Goal: Task Accomplishment & Management: Manage account settings

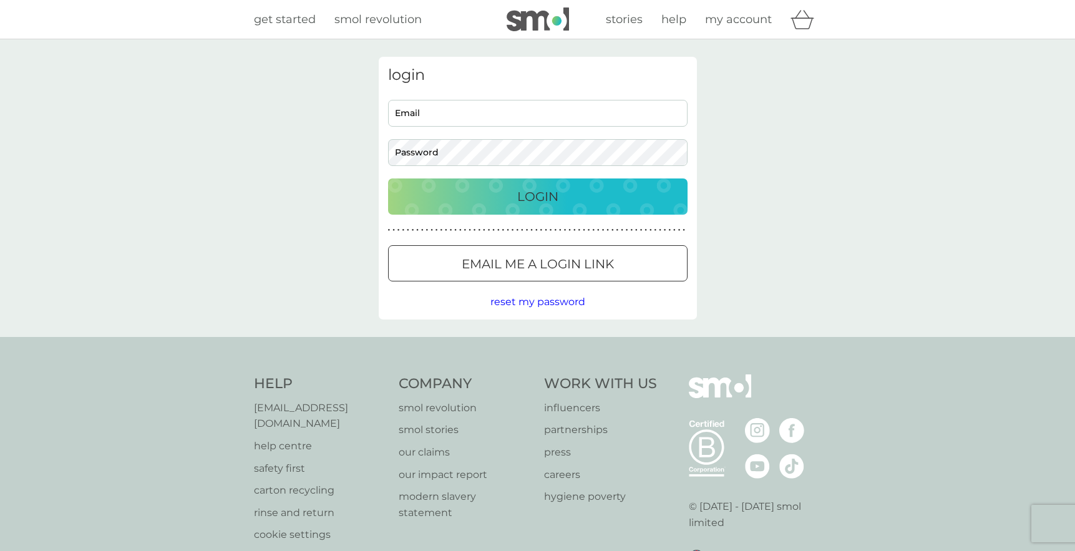
click at [545, 198] on p "Login" at bounding box center [537, 197] width 41 height 20
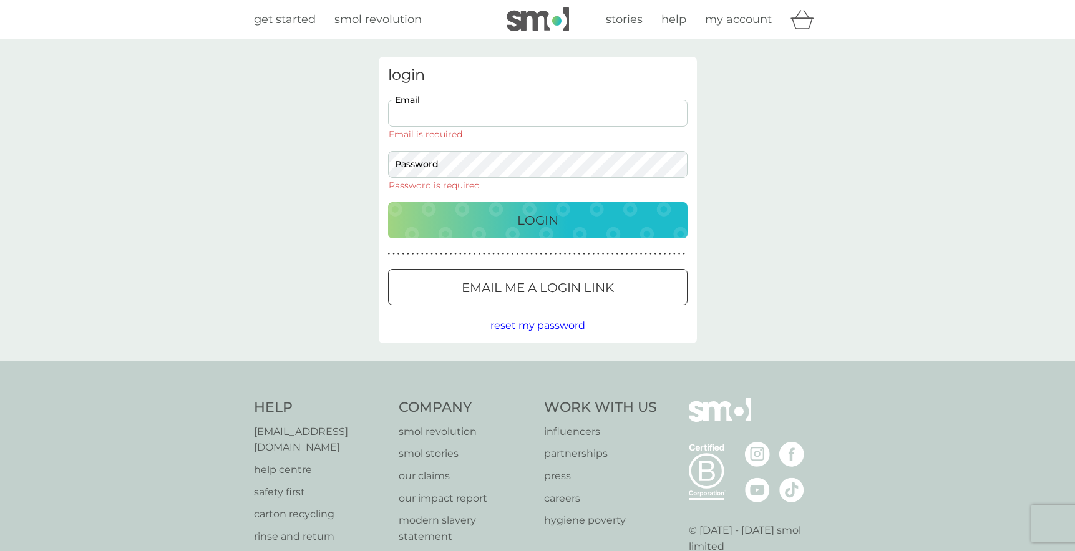
click at [552, 107] on input "Email" at bounding box center [537, 113] width 299 height 27
type input "[EMAIL_ADDRESS][DOMAIN_NAME]"
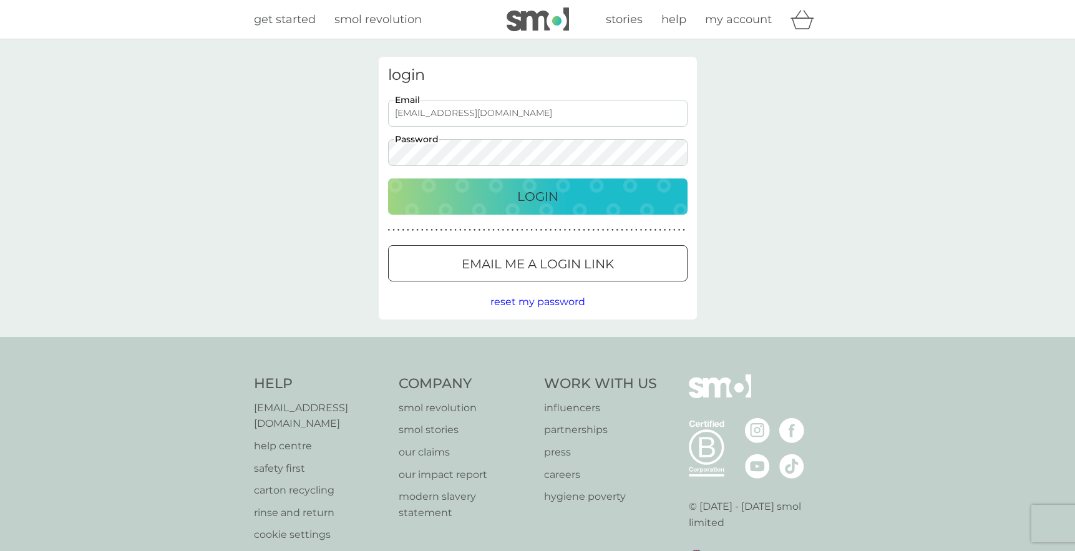
click at [315, 146] on div "login [EMAIL_ADDRESS][DOMAIN_NAME] Email Password Login ● ● ● ● ● ● ● ● ● ● ● ●…" at bounding box center [537, 188] width 1075 height 298
click at [458, 191] on div "Login" at bounding box center [537, 197] width 274 height 20
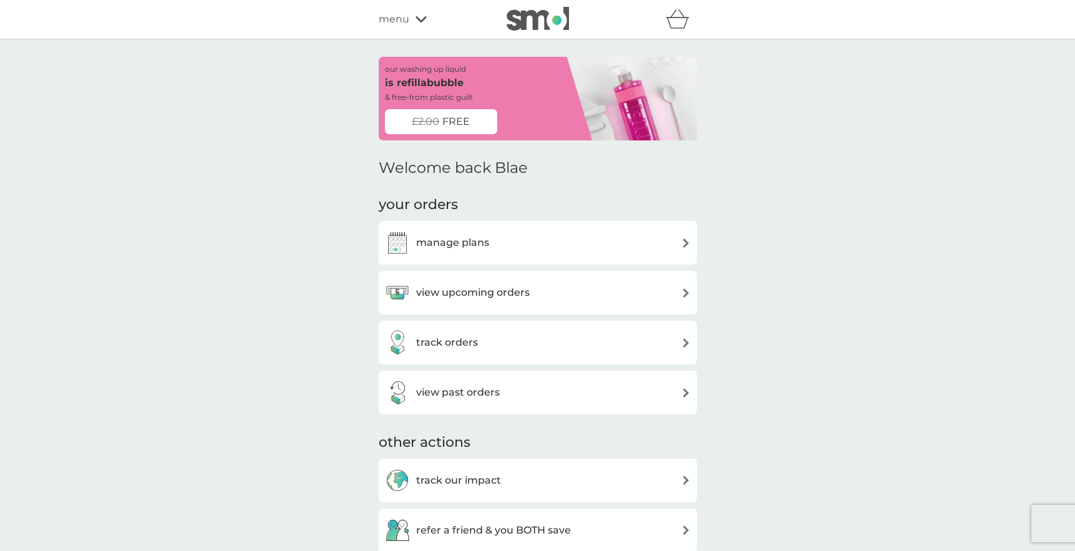
click at [452, 289] on h3 "view upcoming orders" at bounding box center [473, 292] width 114 height 16
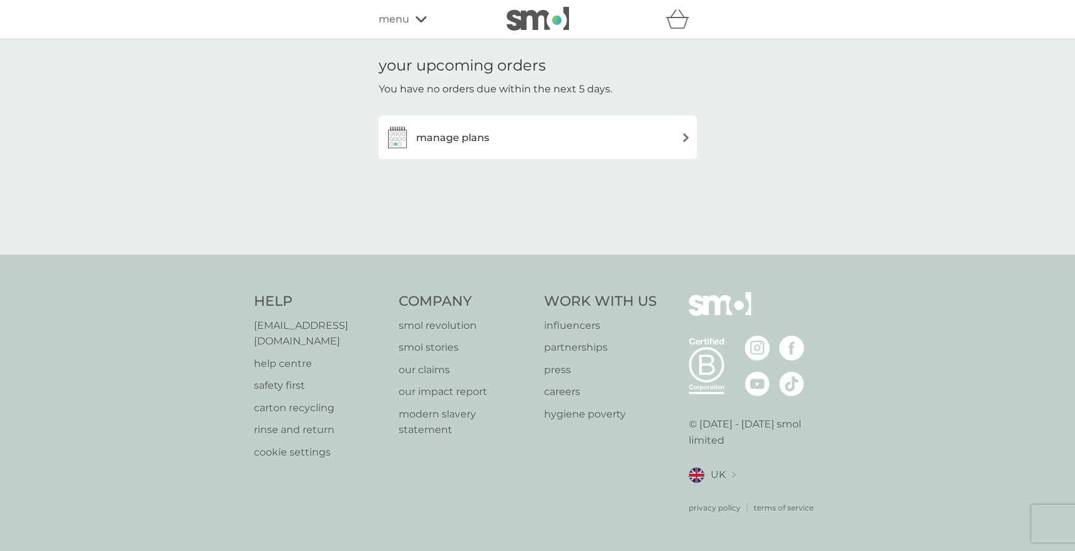
click at [629, 130] on div "manage plans" at bounding box center [538, 137] width 306 height 25
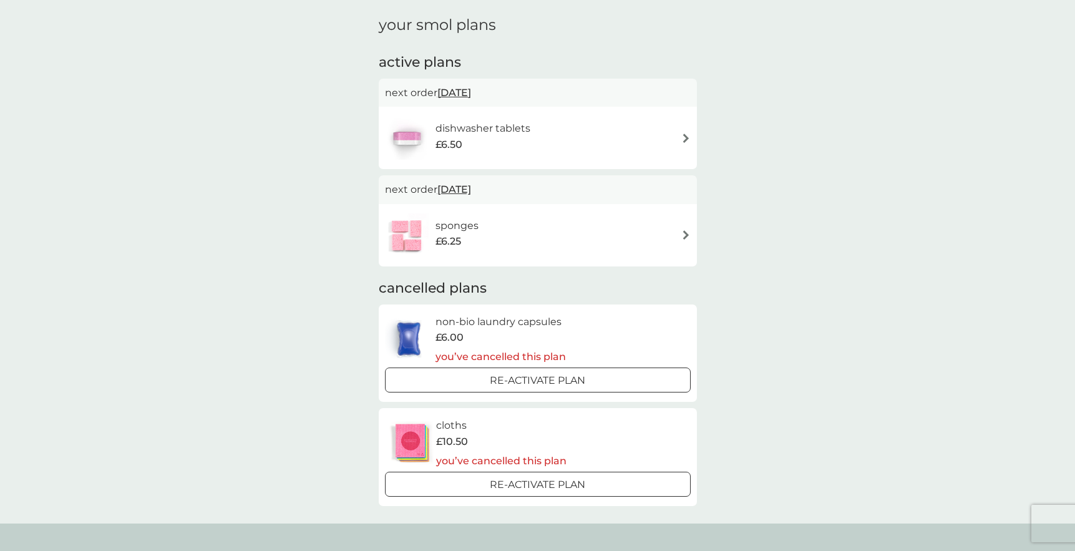
scroll to position [46, 0]
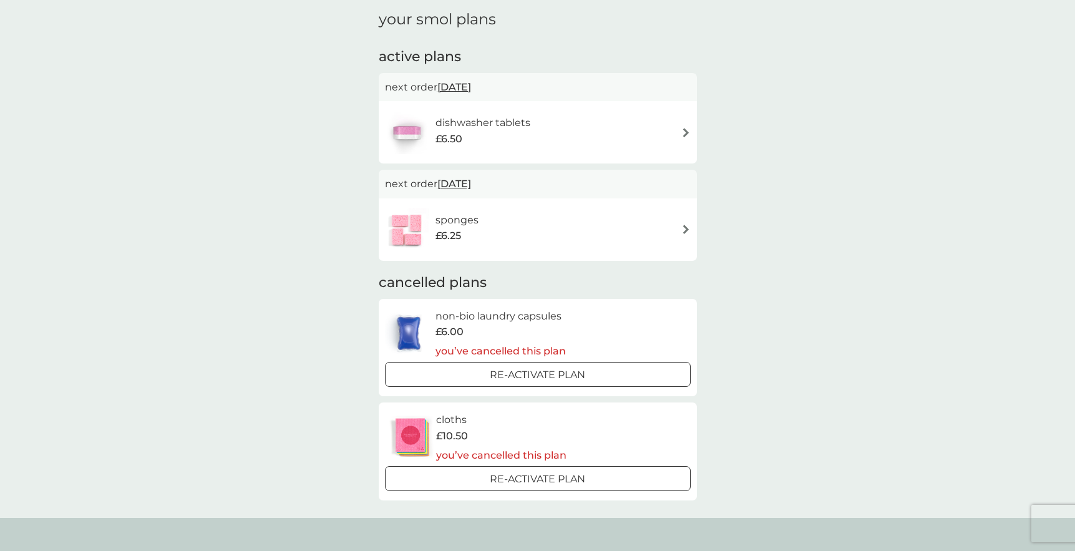
click at [595, 125] on div "dishwasher tablets £6.50" at bounding box center [538, 132] width 306 height 44
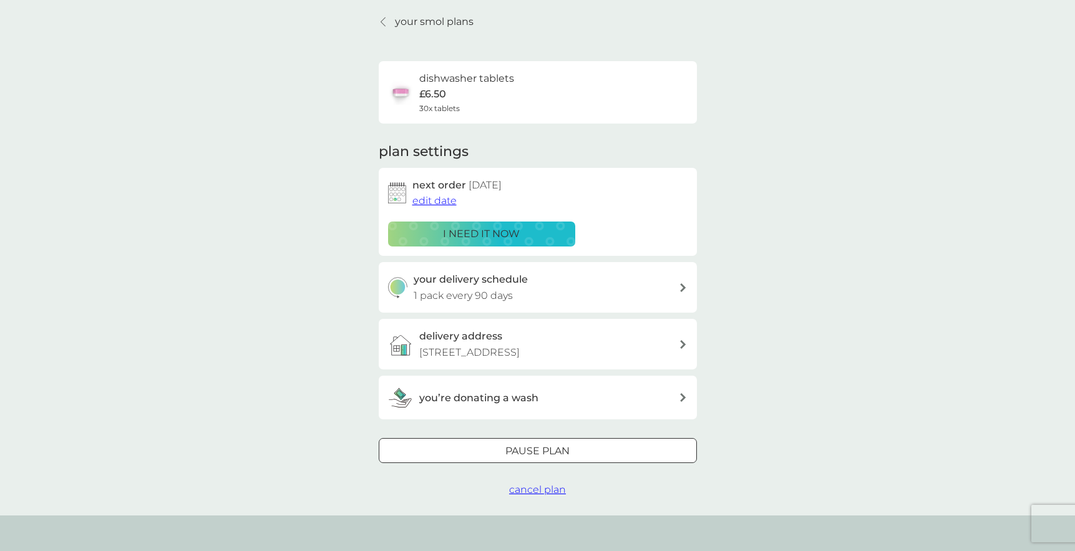
scroll to position [42, 0]
click at [525, 231] on div "i need it now" at bounding box center [481, 234] width 171 height 16
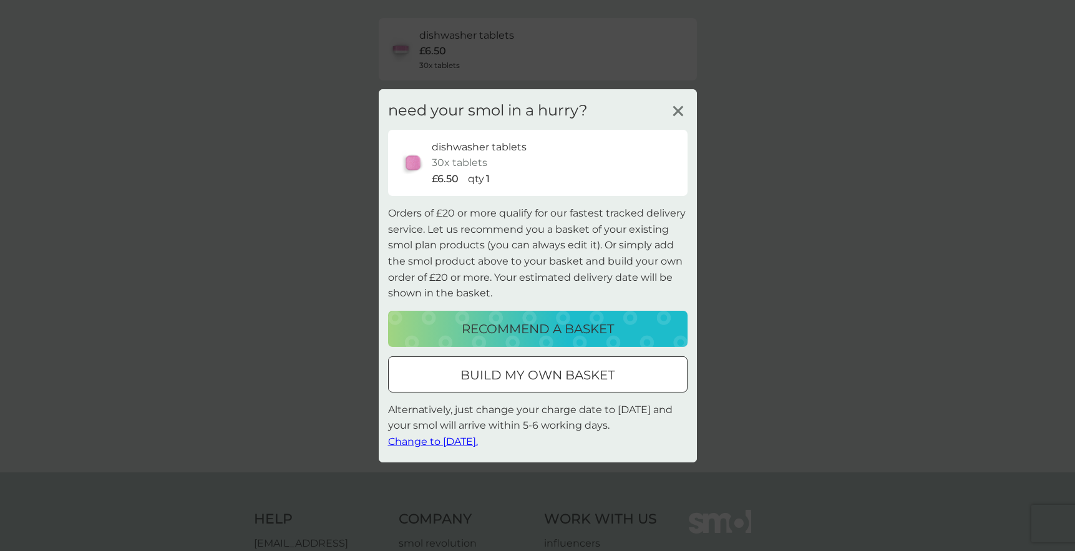
scroll to position [77, 0]
click at [570, 382] on p "build my own basket" at bounding box center [537, 375] width 154 height 20
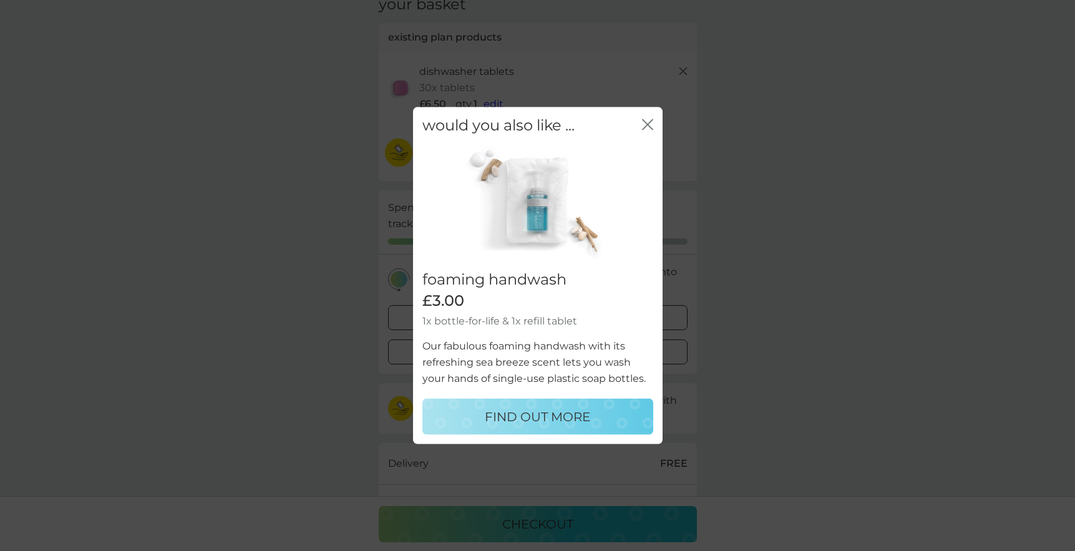
scroll to position [126, 0]
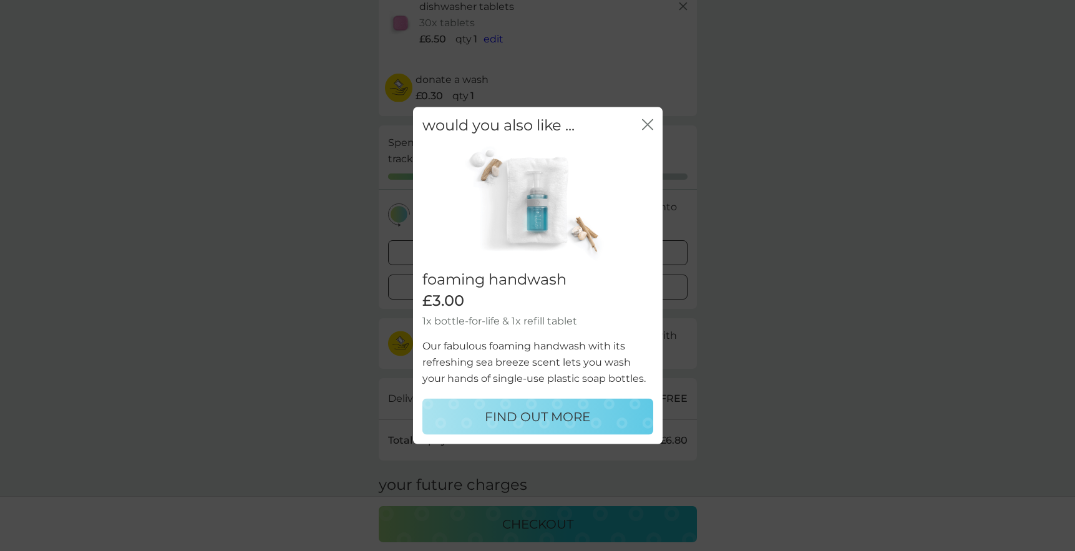
click at [648, 127] on icon "close" at bounding box center [647, 124] width 11 height 11
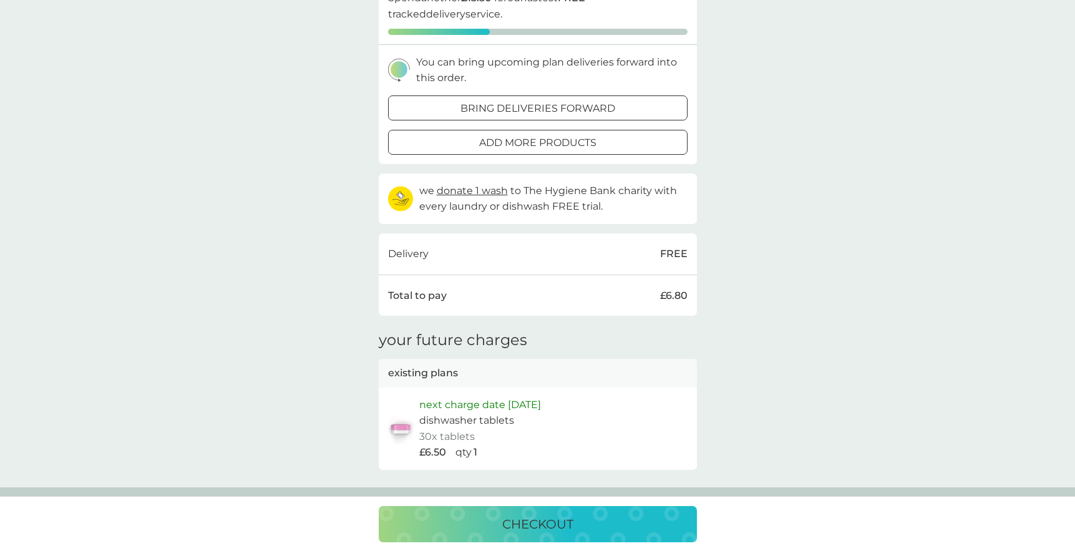
scroll to position [0, 0]
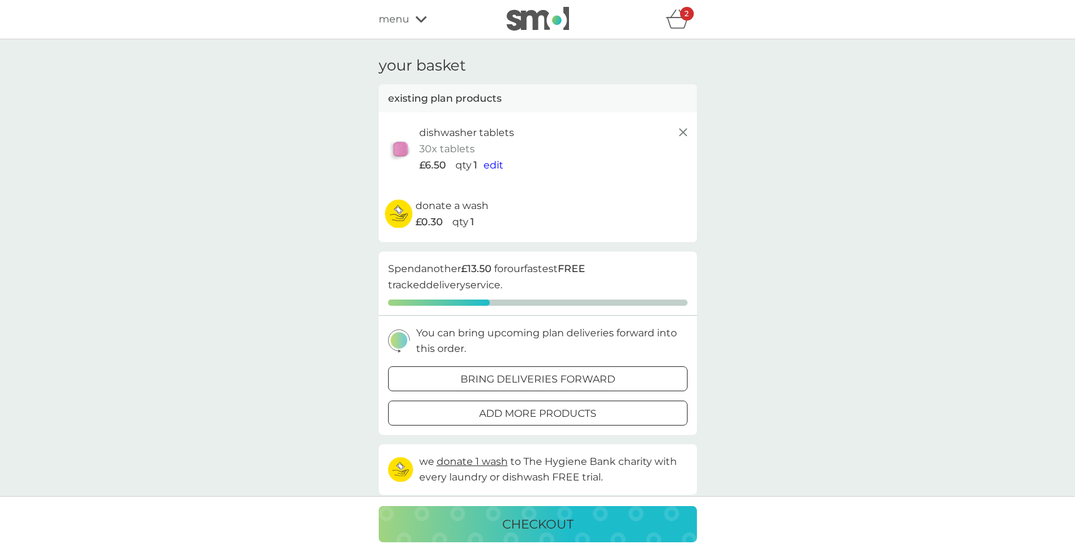
click at [681, 19] on div "2" at bounding box center [687, 14] width 14 height 14
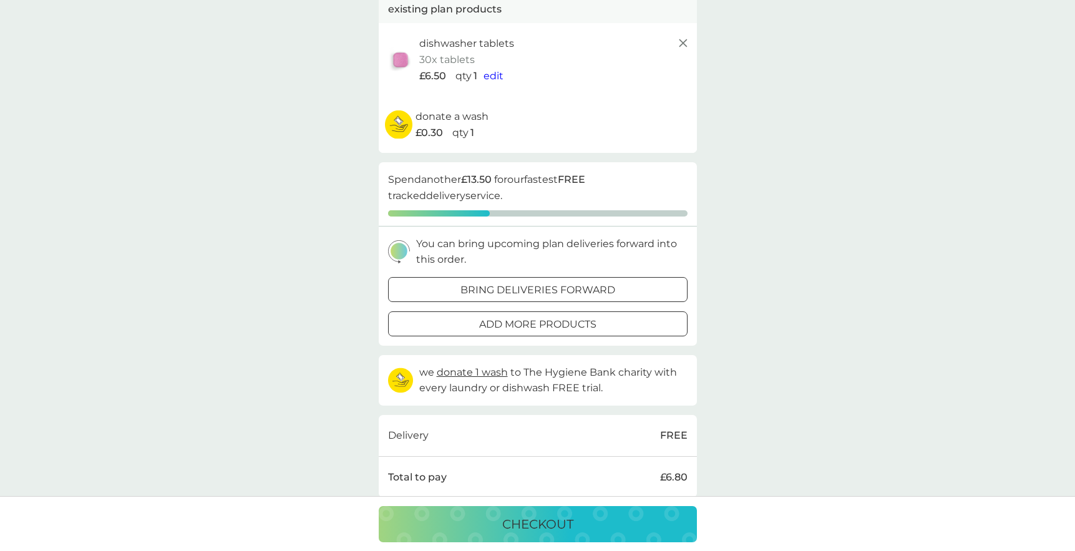
scroll to position [90, 0]
click at [607, 294] on p "bring deliveries forward" at bounding box center [537, 289] width 155 height 16
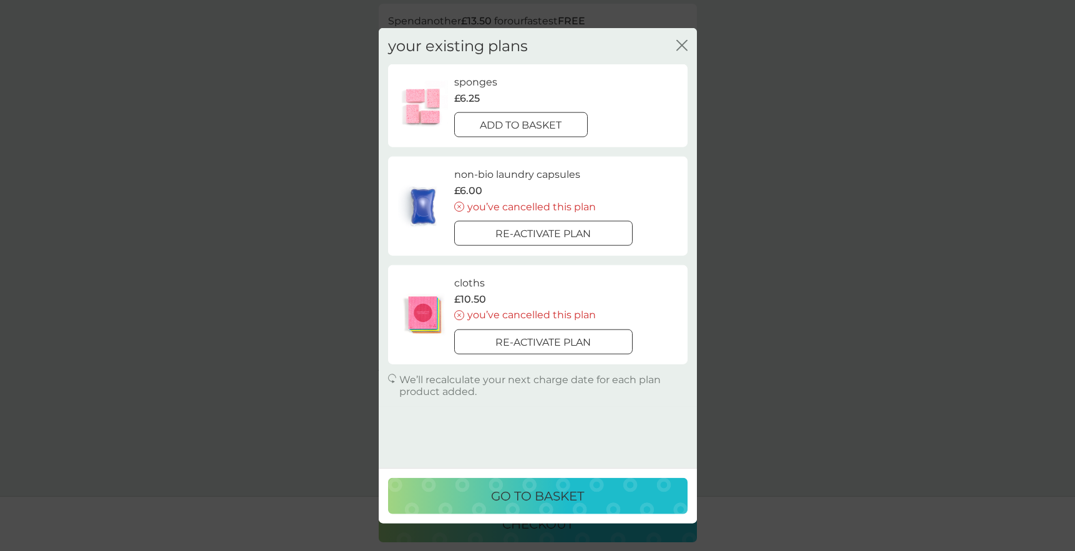
scroll to position [259, 0]
click at [677, 46] on icon "close" at bounding box center [681, 44] width 11 height 11
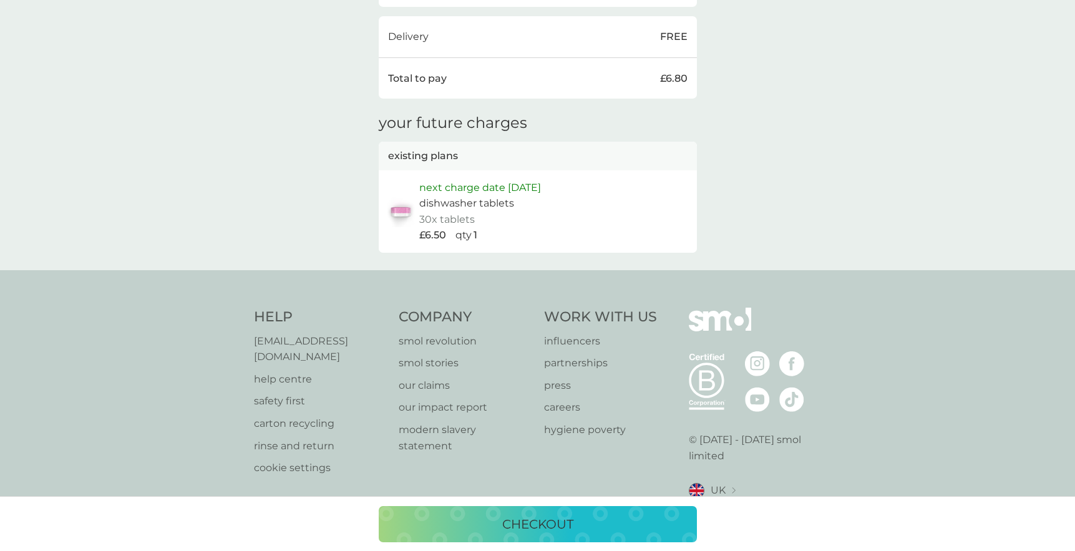
scroll to position [0, 0]
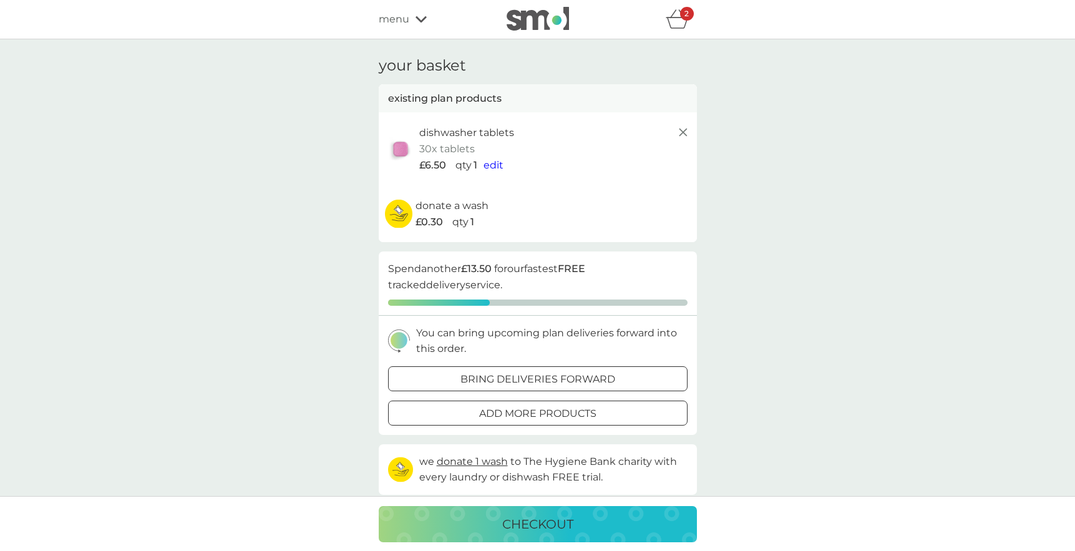
click at [413, 19] on div "menu" at bounding box center [432, 19] width 106 height 16
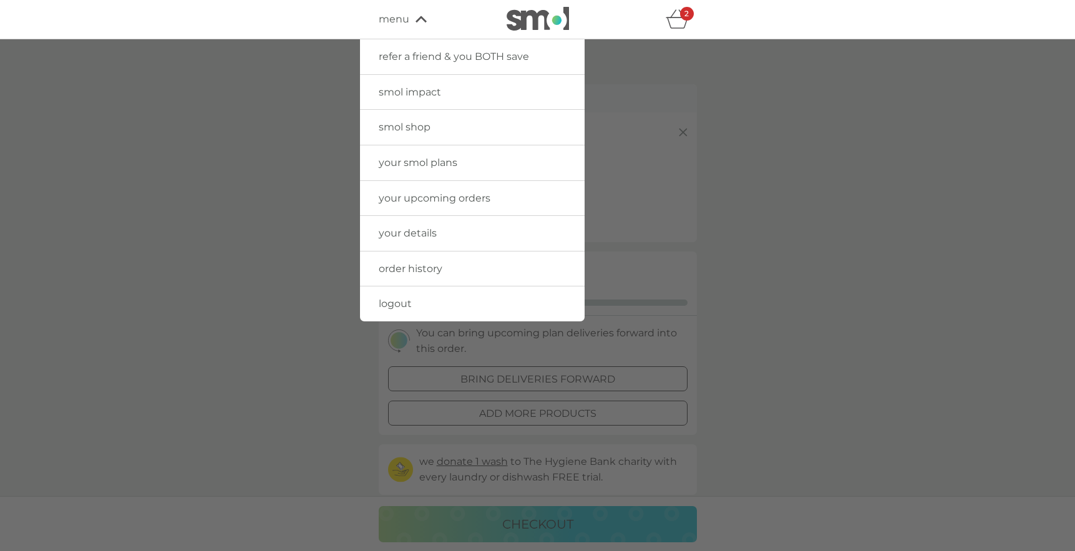
click at [435, 193] on span "your upcoming orders" at bounding box center [435, 198] width 112 height 12
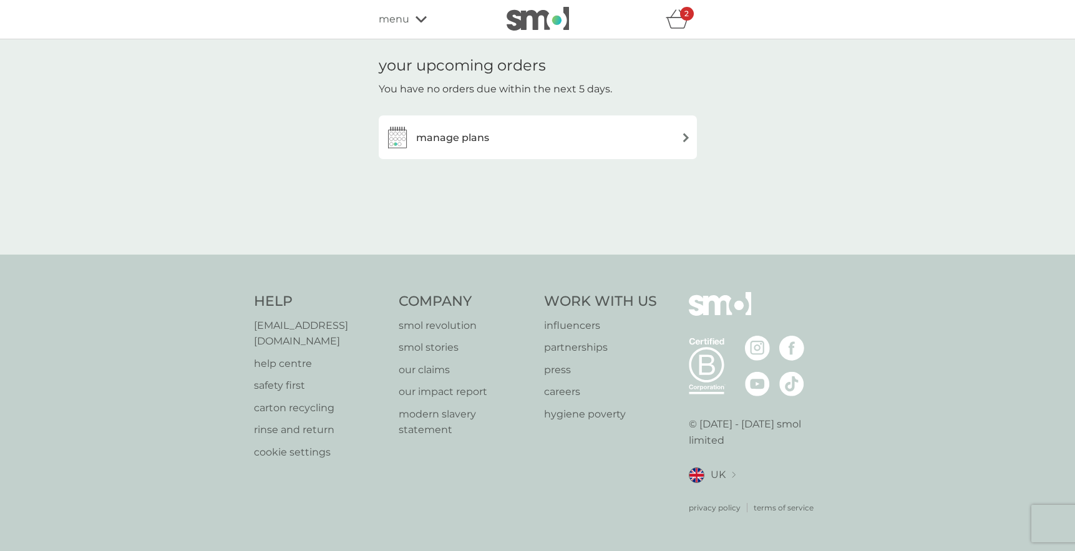
click at [449, 122] on div "manage plans" at bounding box center [538, 137] width 318 height 44
click at [447, 137] on h3 "manage plans" at bounding box center [452, 138] width 73 height 16
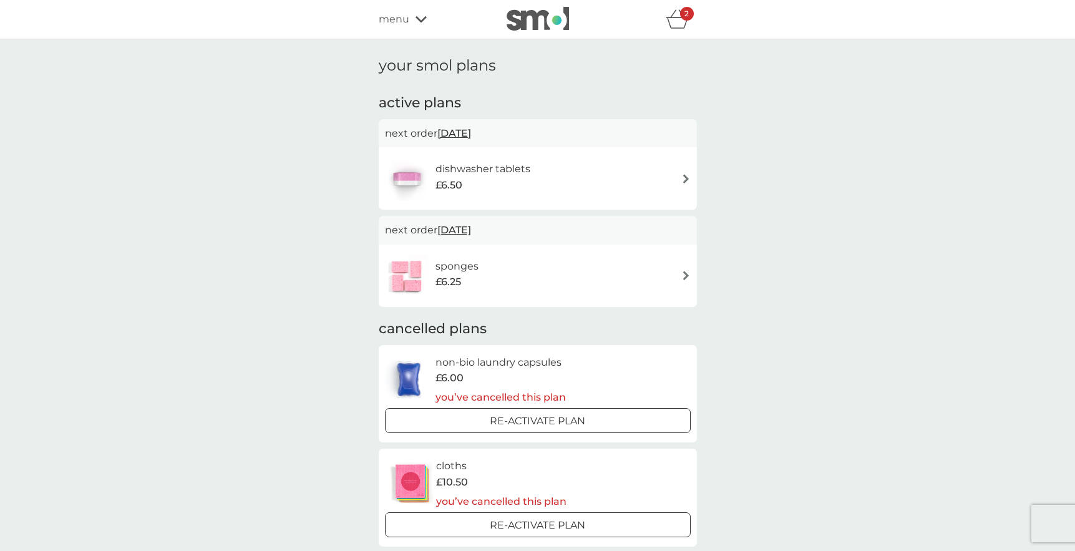
click at [689, 182] on img at bounding box center [685, 178] width 9 height 9
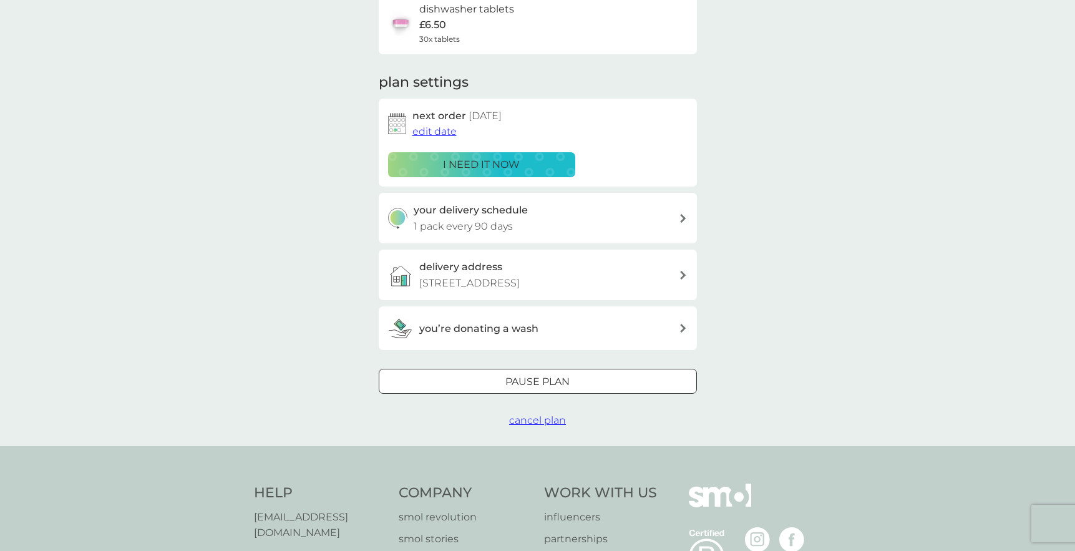
scroll to position [114, 0]
click at [539, 161] on div "i need it now" at bounding box center [481, 163] width 171 height 16
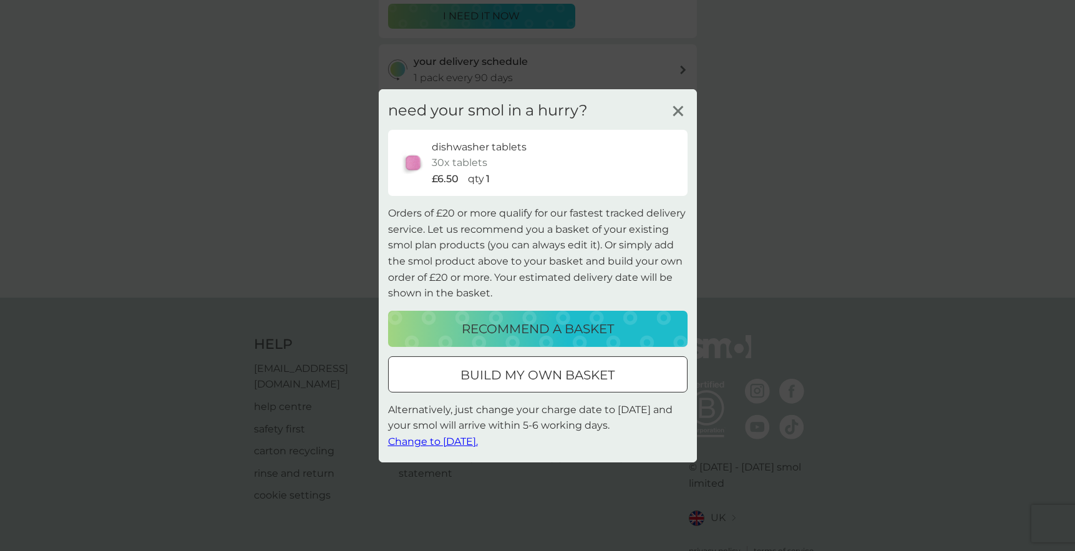
scroll to position [263, 0]
click at [470, 444] on span "Change to tomorrow." at bounding box center [433, 441] width 90 height 12
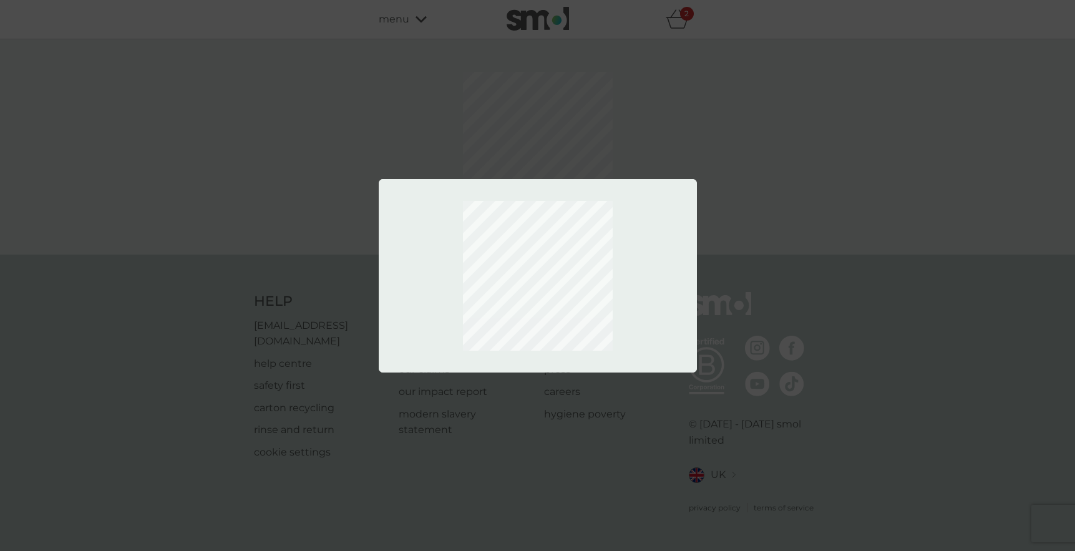
scroll to position [0, 0]
